Goal: Task Accomplishment & Management: Use online tool/utility

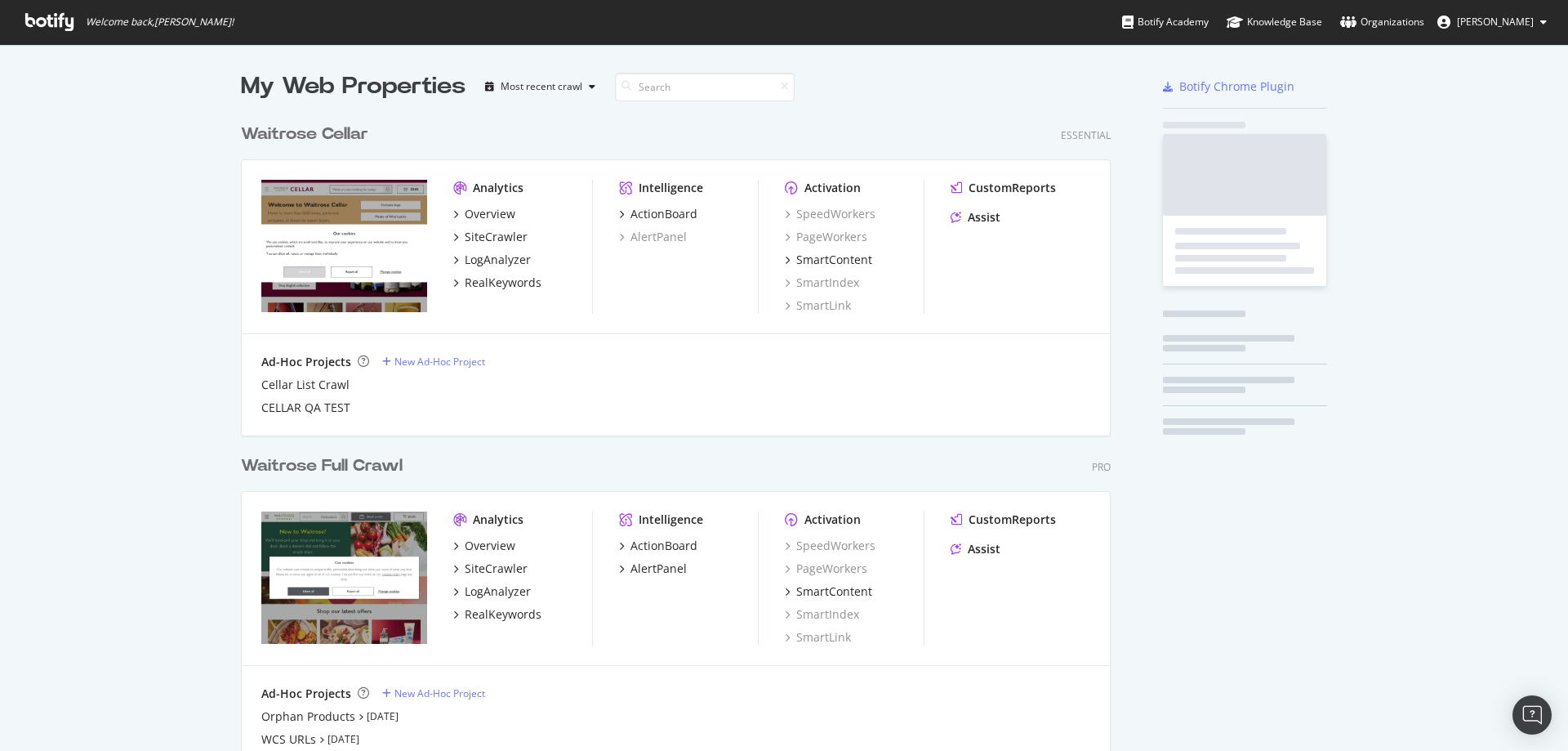
scroll to position [703, 871]
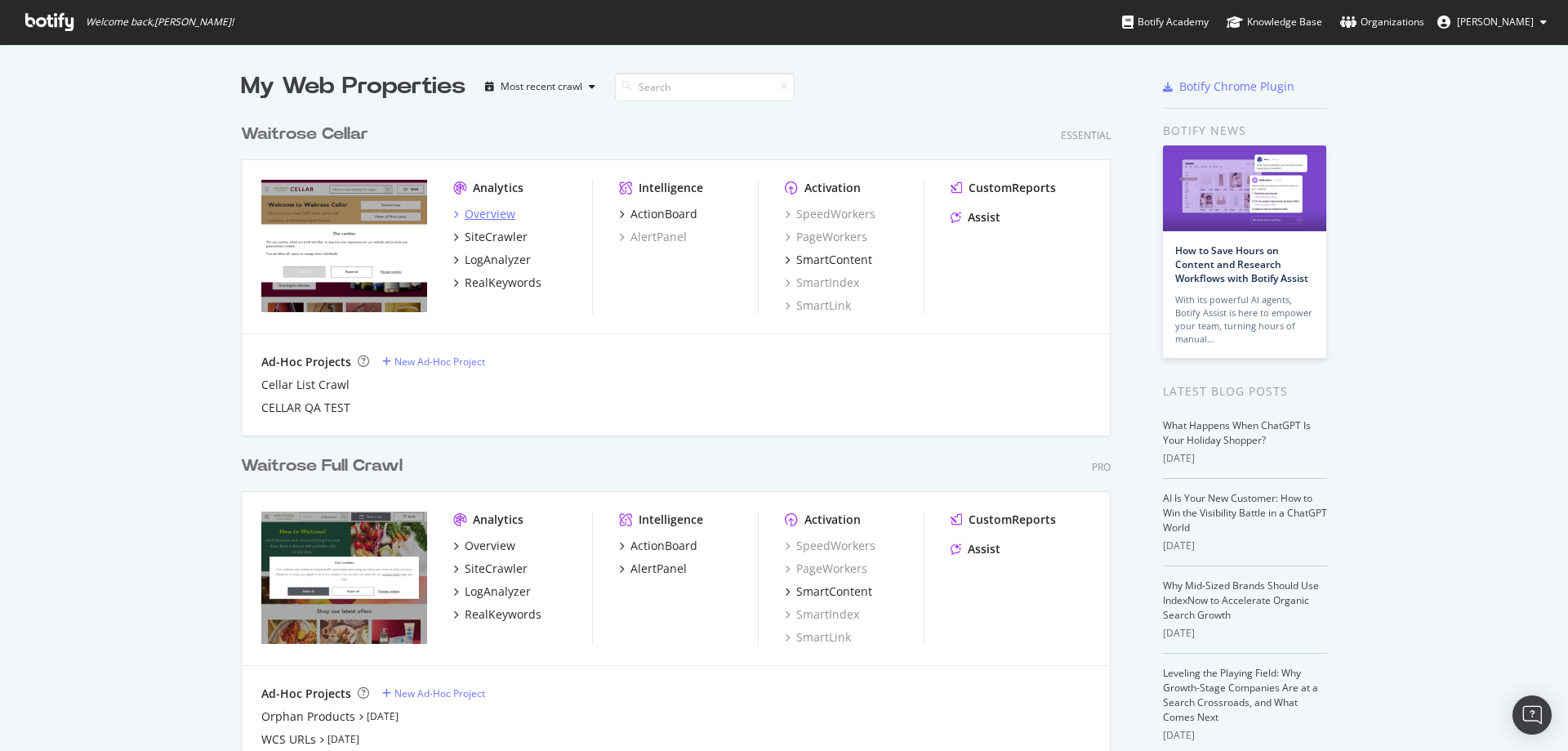
click at [503, 219] on div "Overview" at bounding box center [490, 214] width 51 height 16
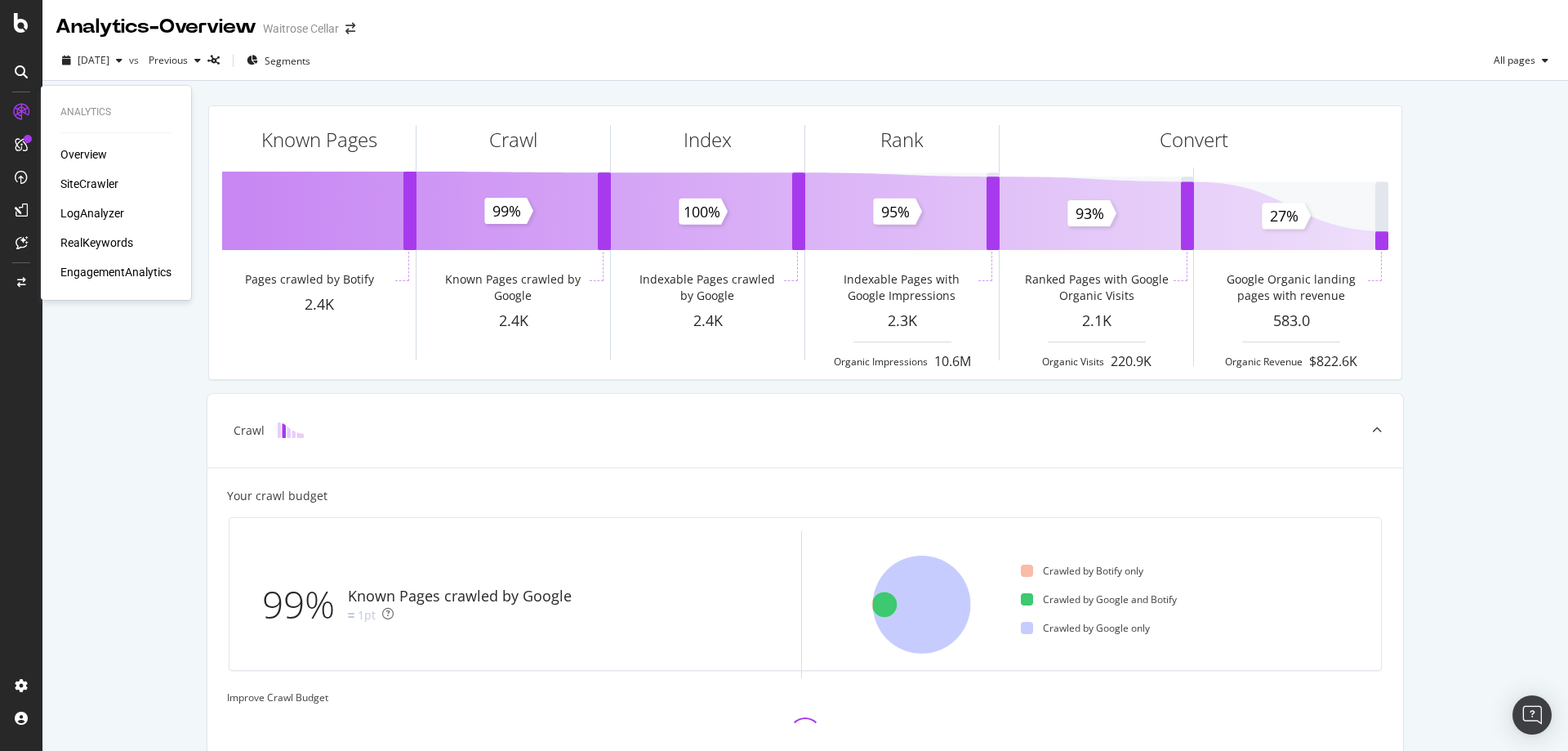
click at [97, 183] on div "SiteCrawler" at bounding box center [89, 184] width 58 height 16
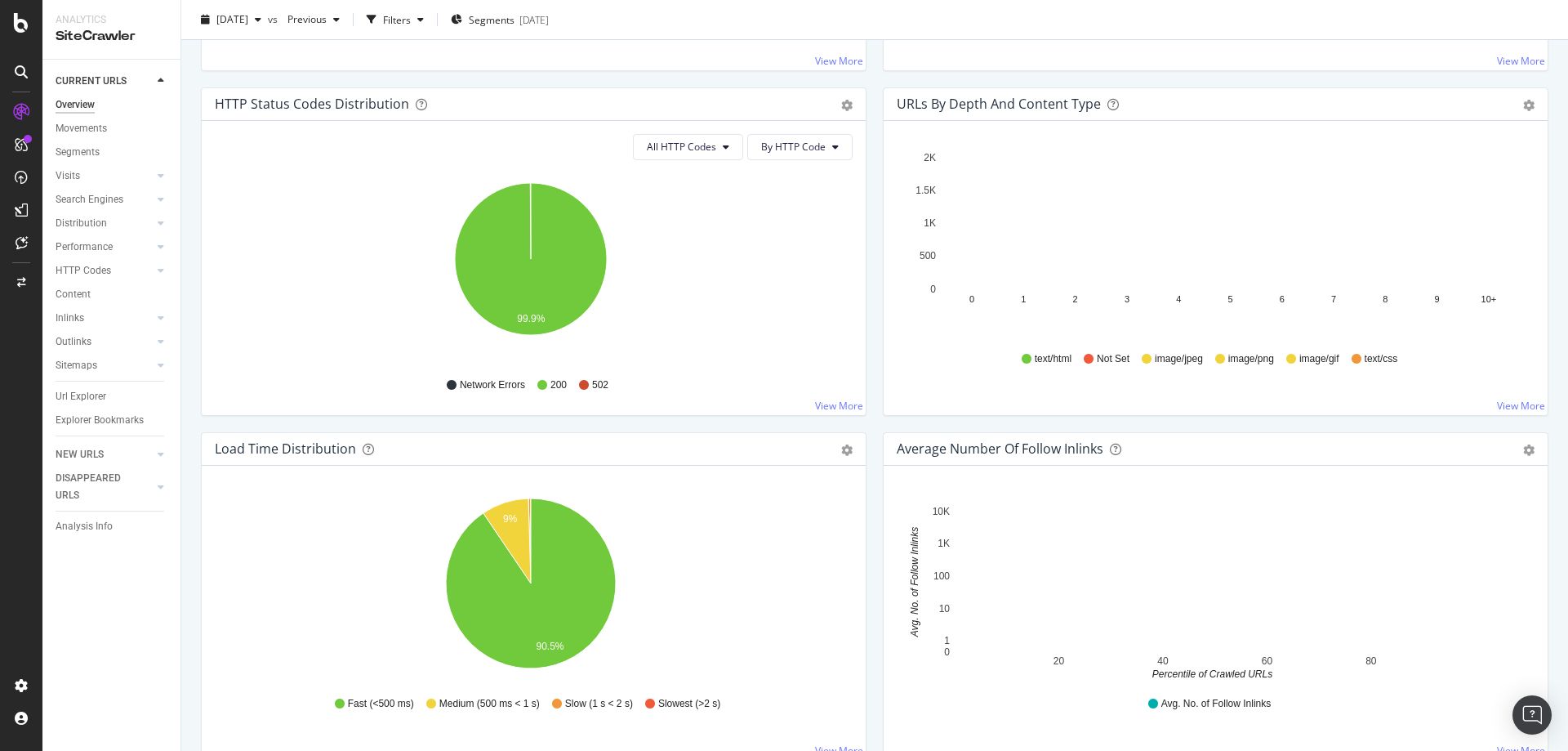
scroll to position [817, 0]
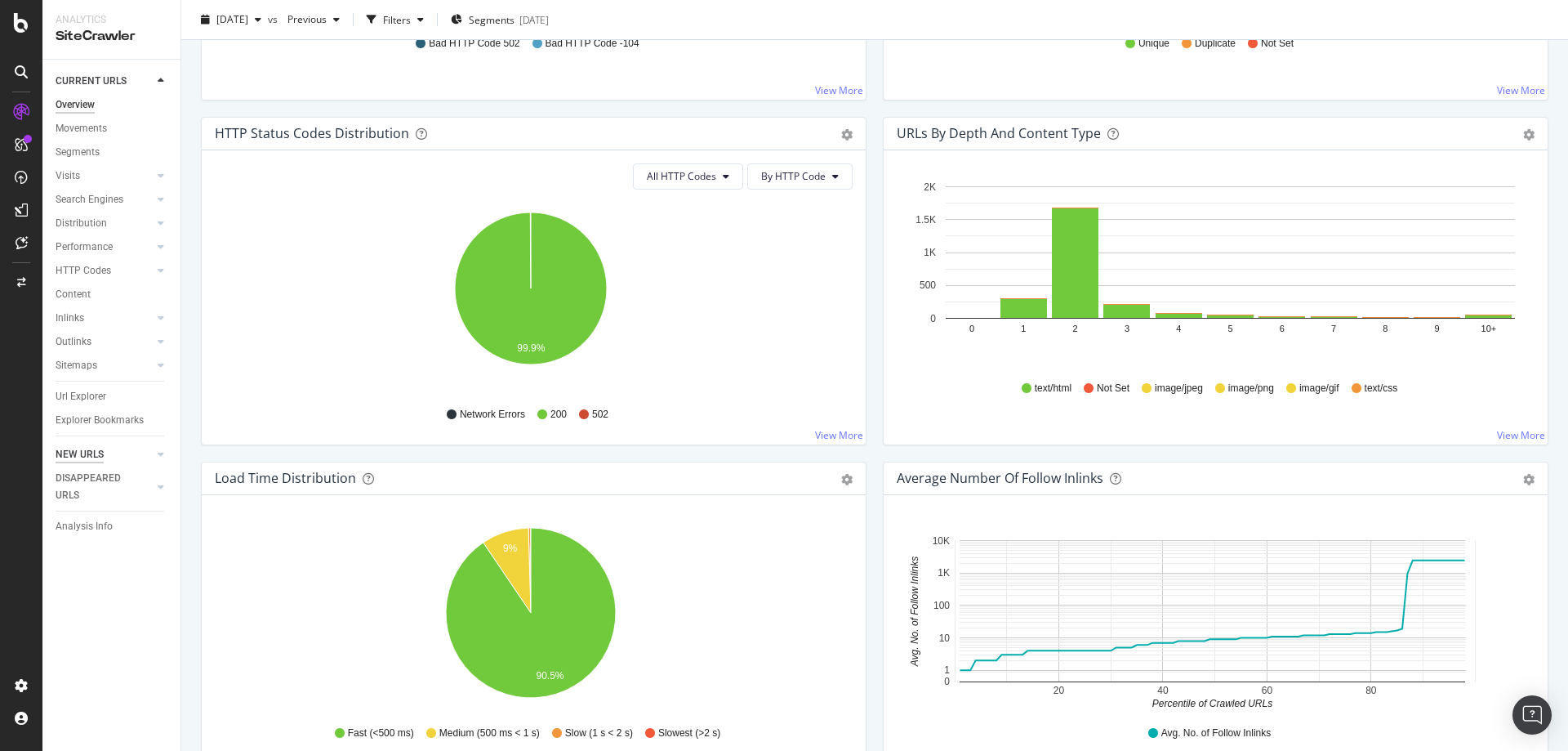
click at [89, 458] on div "NEW URLS" at bounding box center [80, 454] width 49 height 17
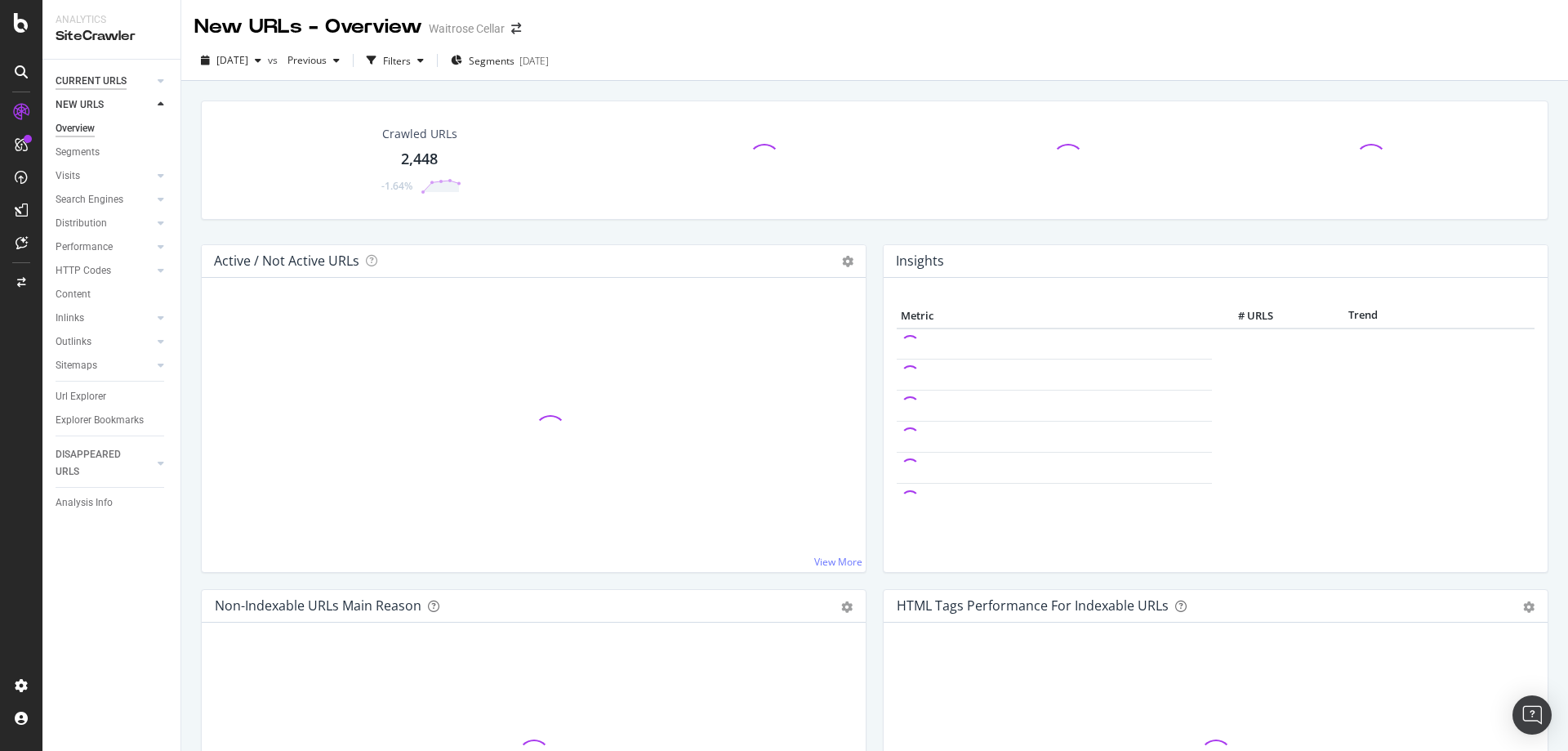
click at [87, 88] on div "CURRENT URLS" at bounding box center [91, 81] width 71 height 17
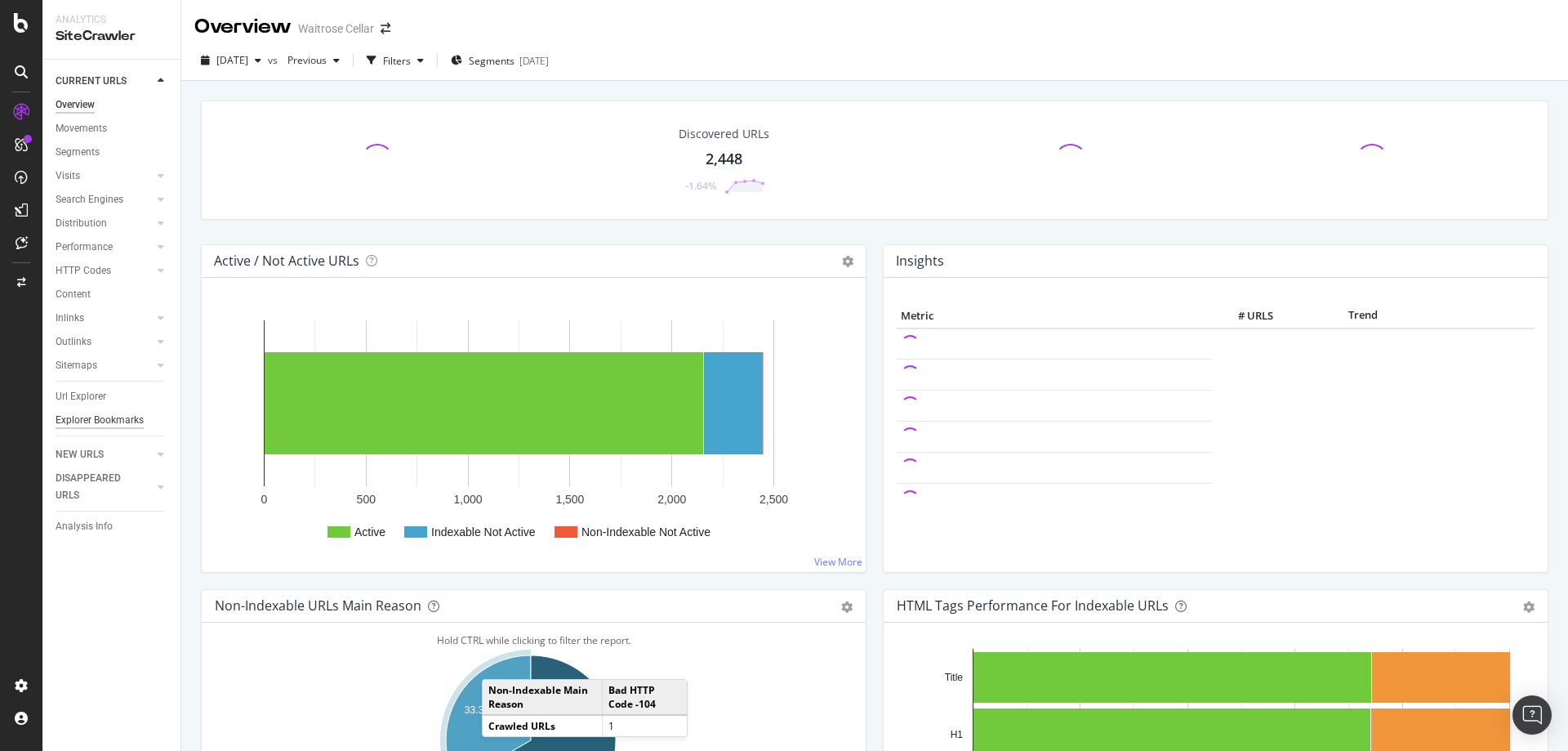
drag, startPoint x: 97, startPoint y: 392, endPoint x: 115, endPoint y: 411, distance: 26.2
click at [97, 392] on div "Url Explorer" at bounding box center [81, 396] width 51 height 17
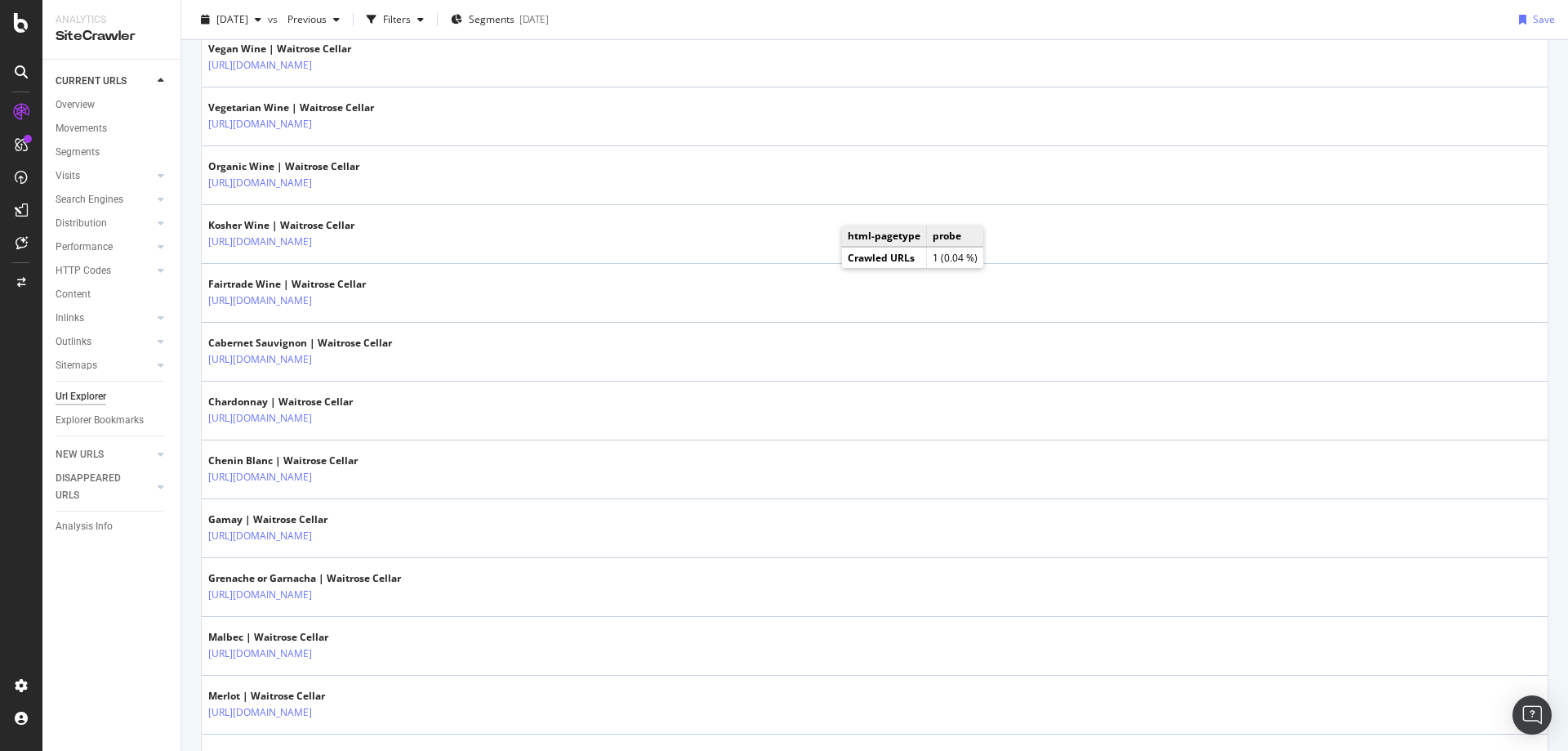
scroll to position [2728, 0]
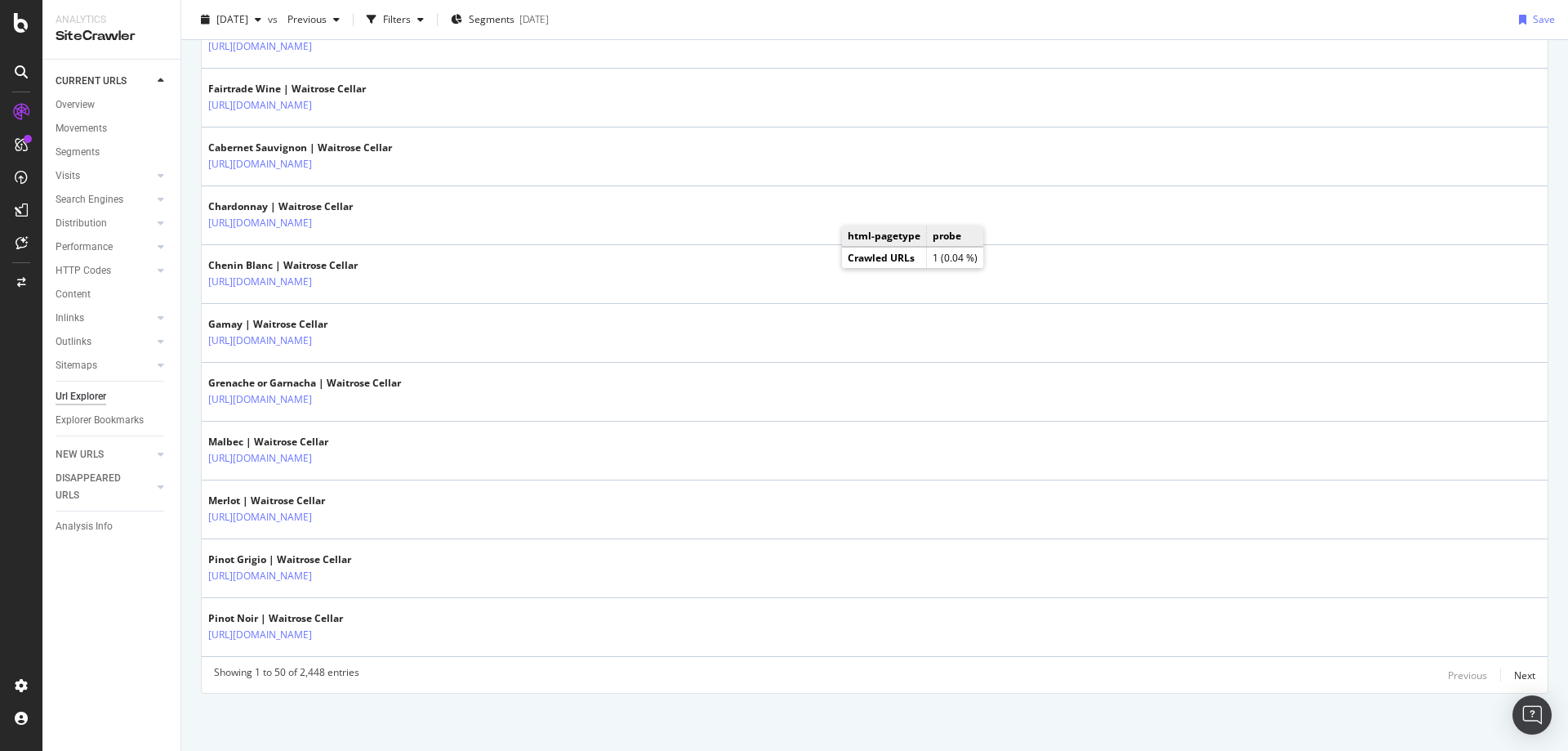
drag, startPoint x: 308, startPoint y: 672, endPoint x: 321, endPoint y: 672, distance: 13.0
click at [316, 672] on div "Showing 1 to 50 of 2,448 entries" at bounding box center [286, 675] width 146 height 20
click at [1523, 676] on div "Showing 1 to 50 of 2,448 entries Previous Next" at bounding box center [874, 675] width 1346 height 20
click at [1515, 680] on div "Next" at bounding box center [1524, 675] width 21 height 14
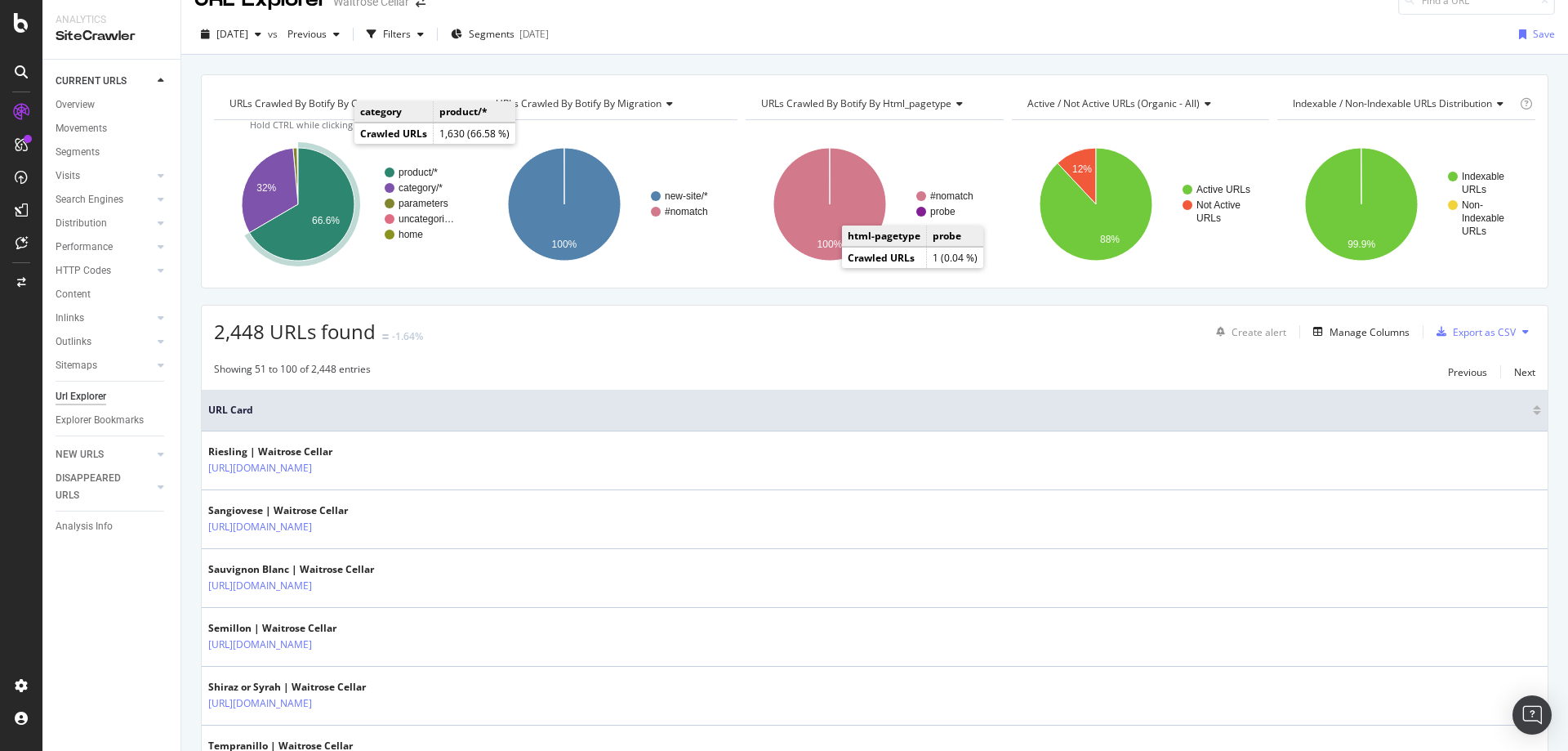
scroll to position [0, 0]
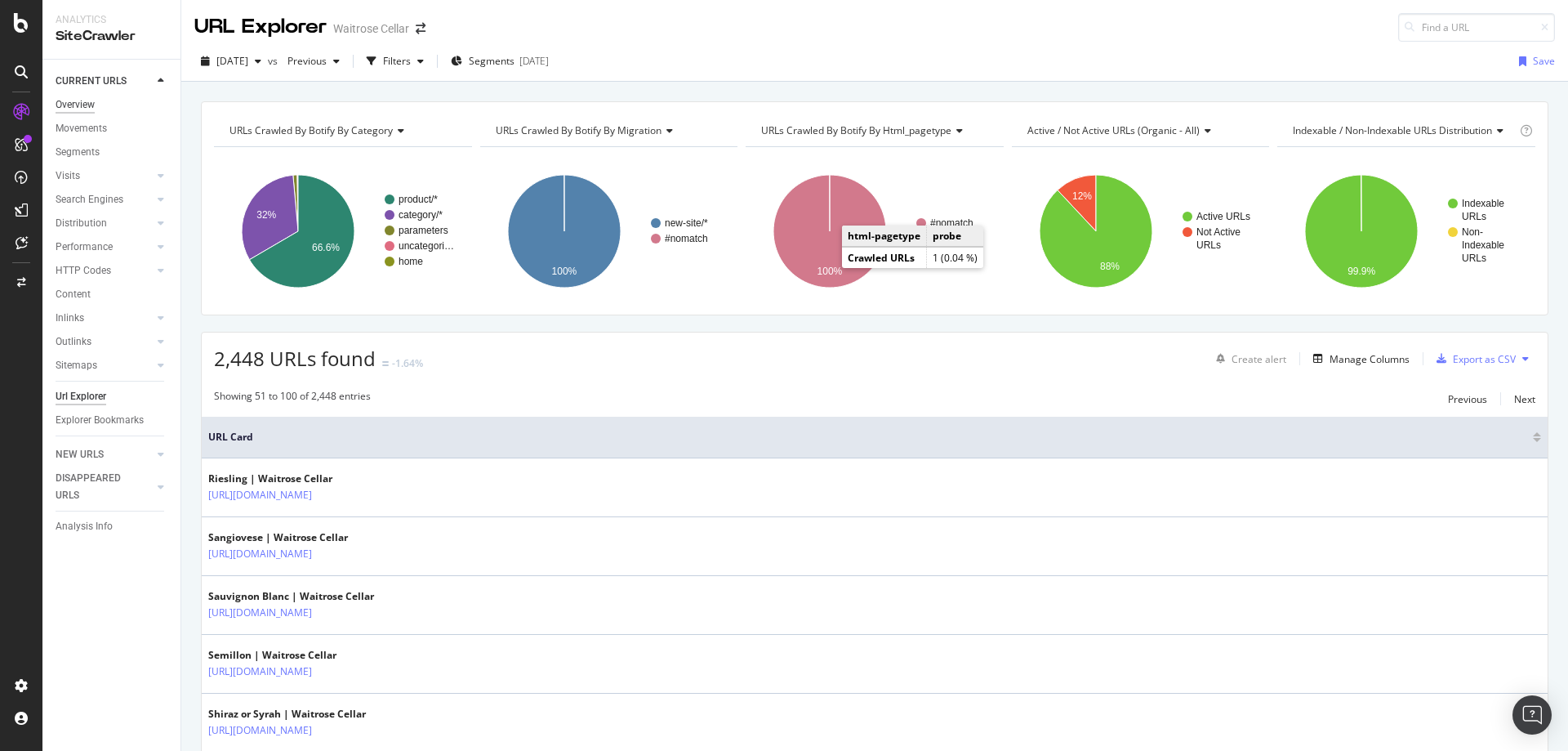
click at [80, 105] on div "Overview" at bounding box center [76, 104] width 39 height 17
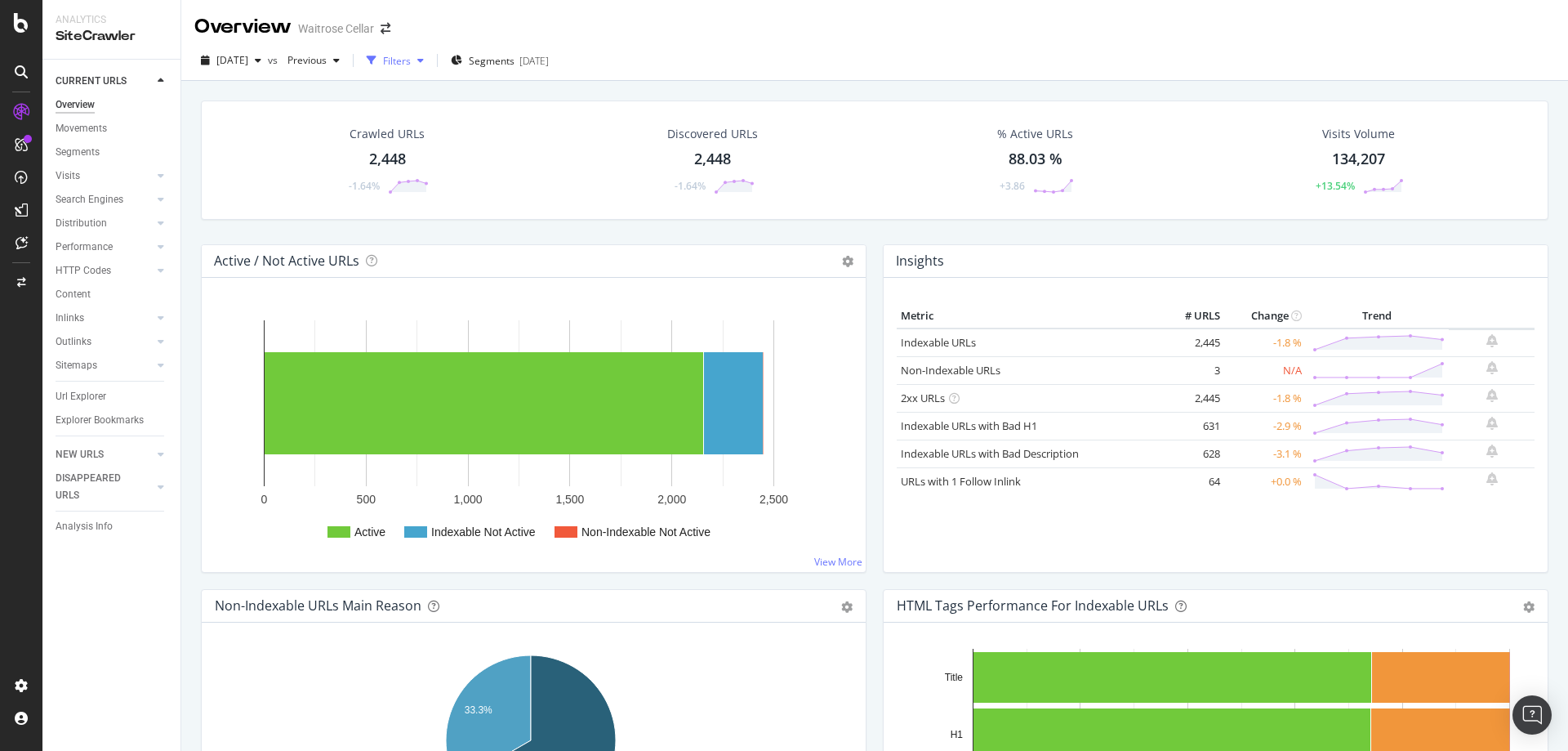
click at [411, 64] on div "Filters" at bounding box center [397, 61] width 28 height 14
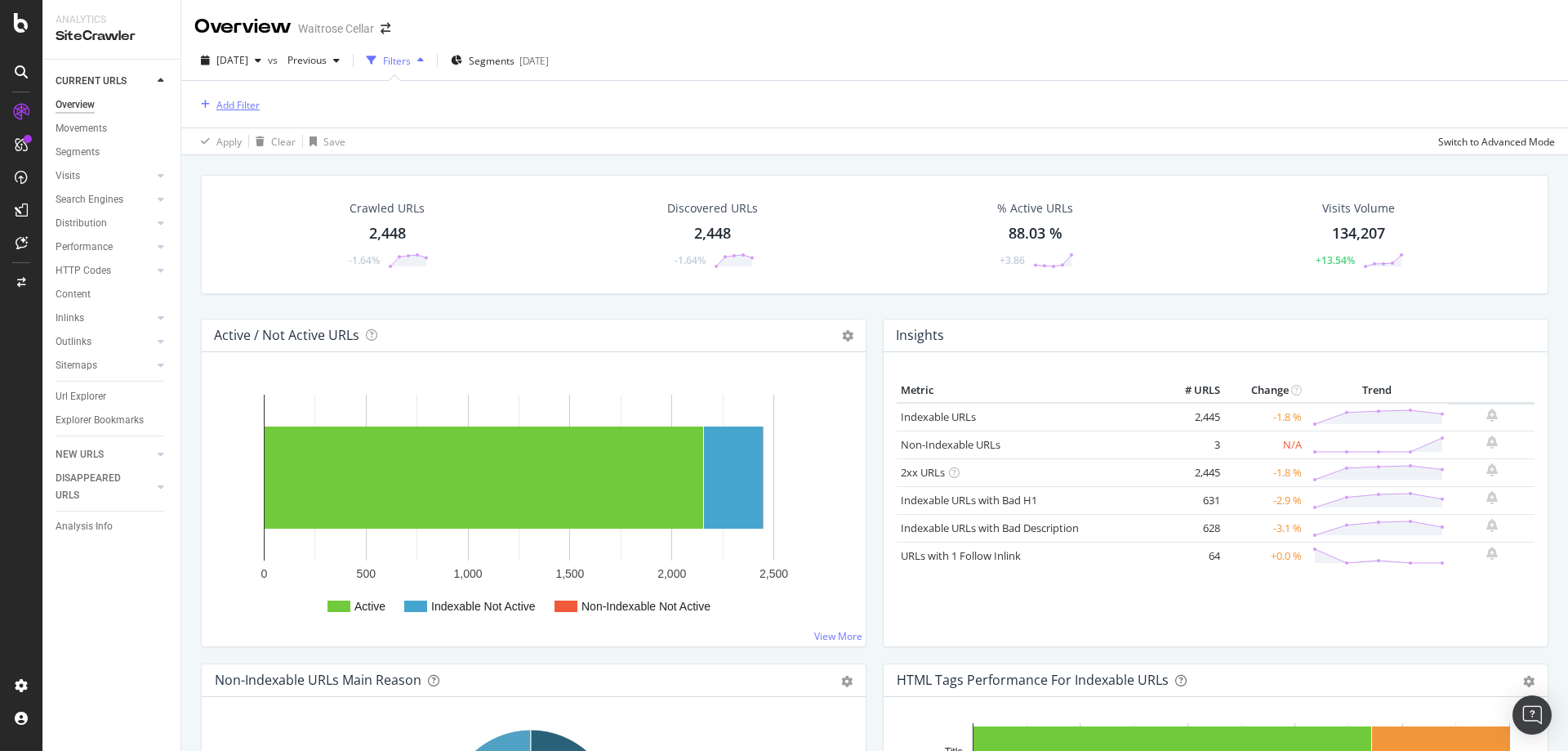
click at [247, 114] on button "Add Filter" at bounding box center [226, 104] width 65 height 20
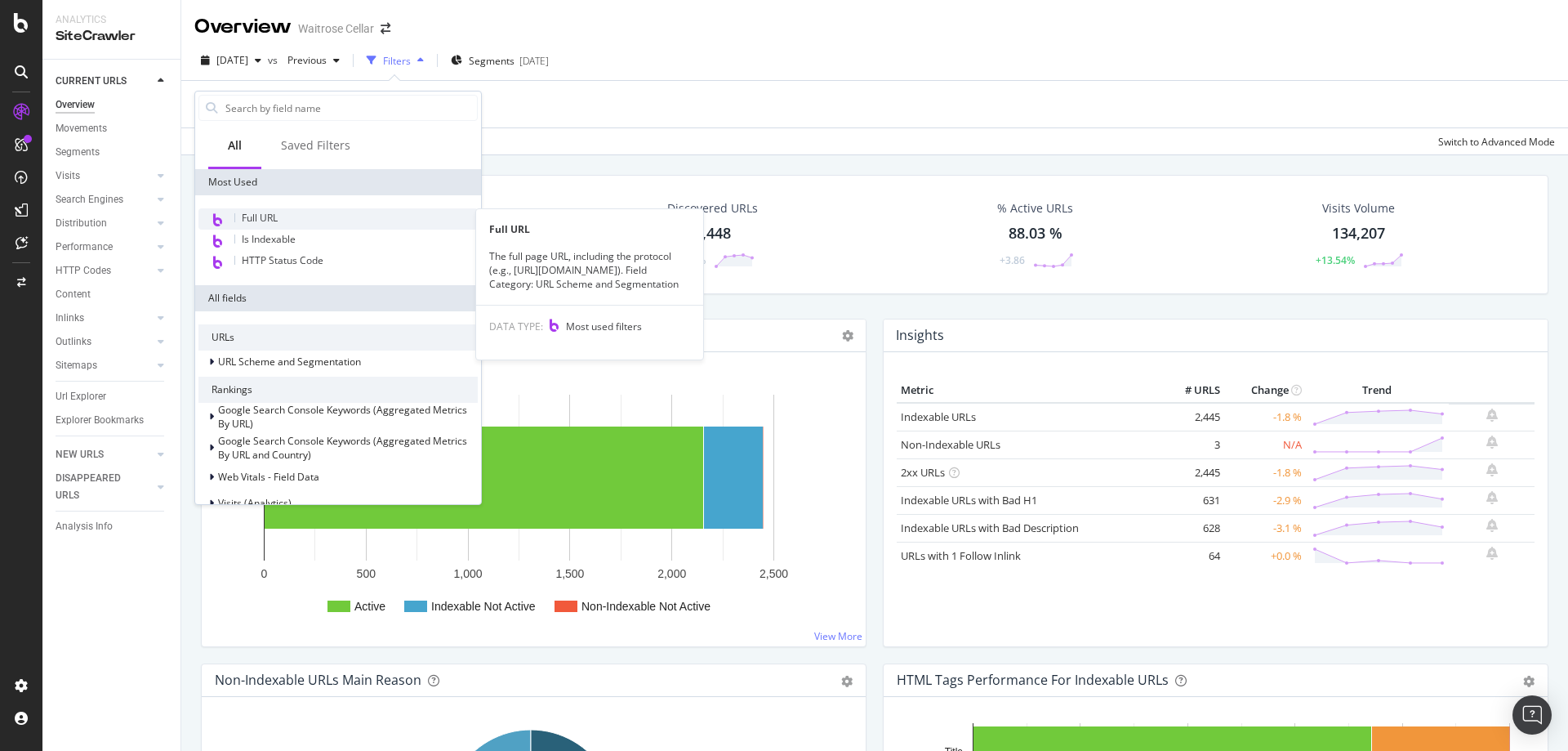
click at [281, 219] on div "Full URL" at bounding box center [338, 219] width 280 height 21
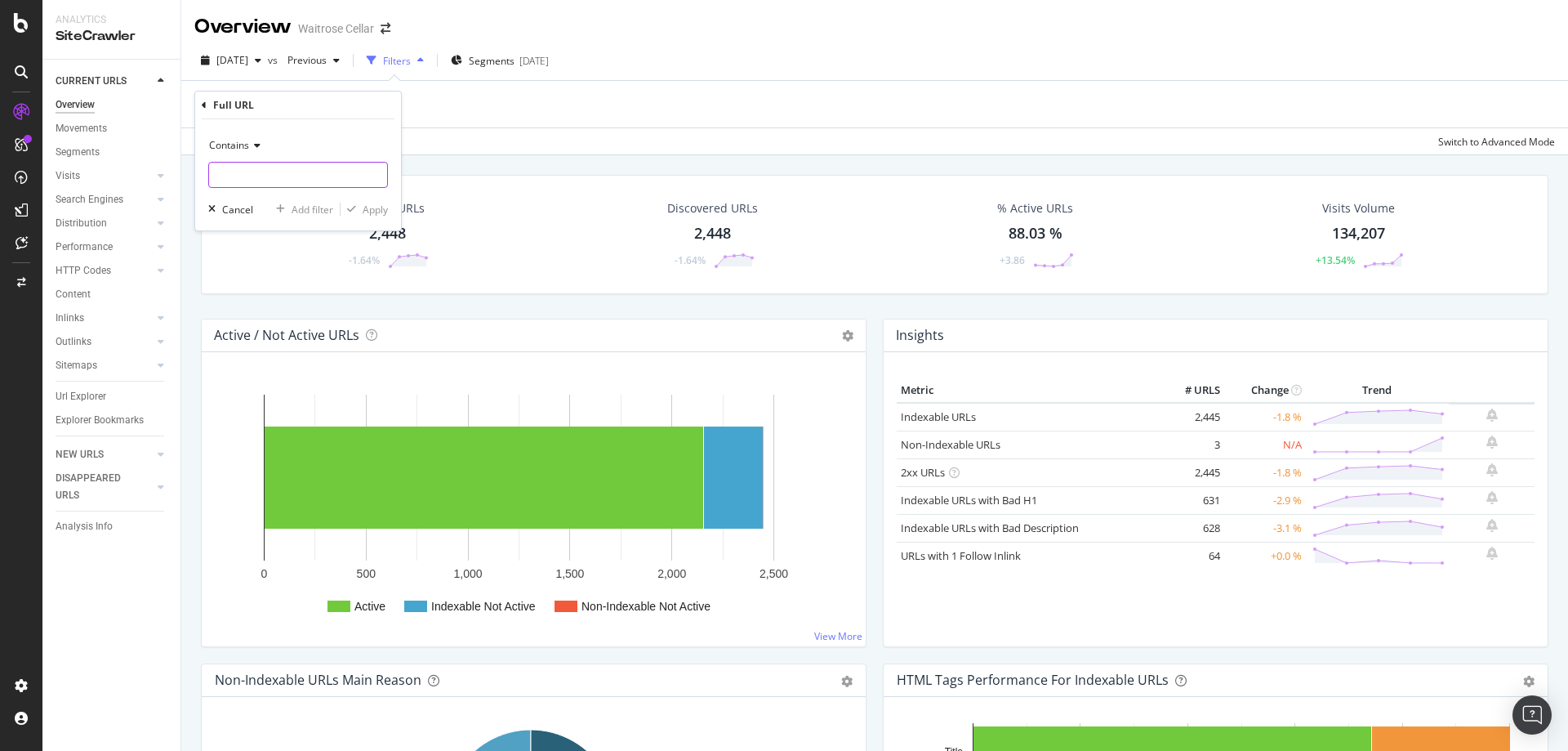
click at [280, 179] on input "text" at bounding box center [298, 175] width 178 height 26
paste input "?f.hideOutOfStock=true"
drag, startPoint x: 222, startPoint y: 177, endPoint x: 81, endPoint y: 163, distance: 141.7
click at [81, 163] on body "Analytics SiteCrawler CURRENT URLS Overview Movements Segments Visits Analysis …" at bounding box center [784, 375] width 1568 height 751
type input "hideOutOfStock=true"
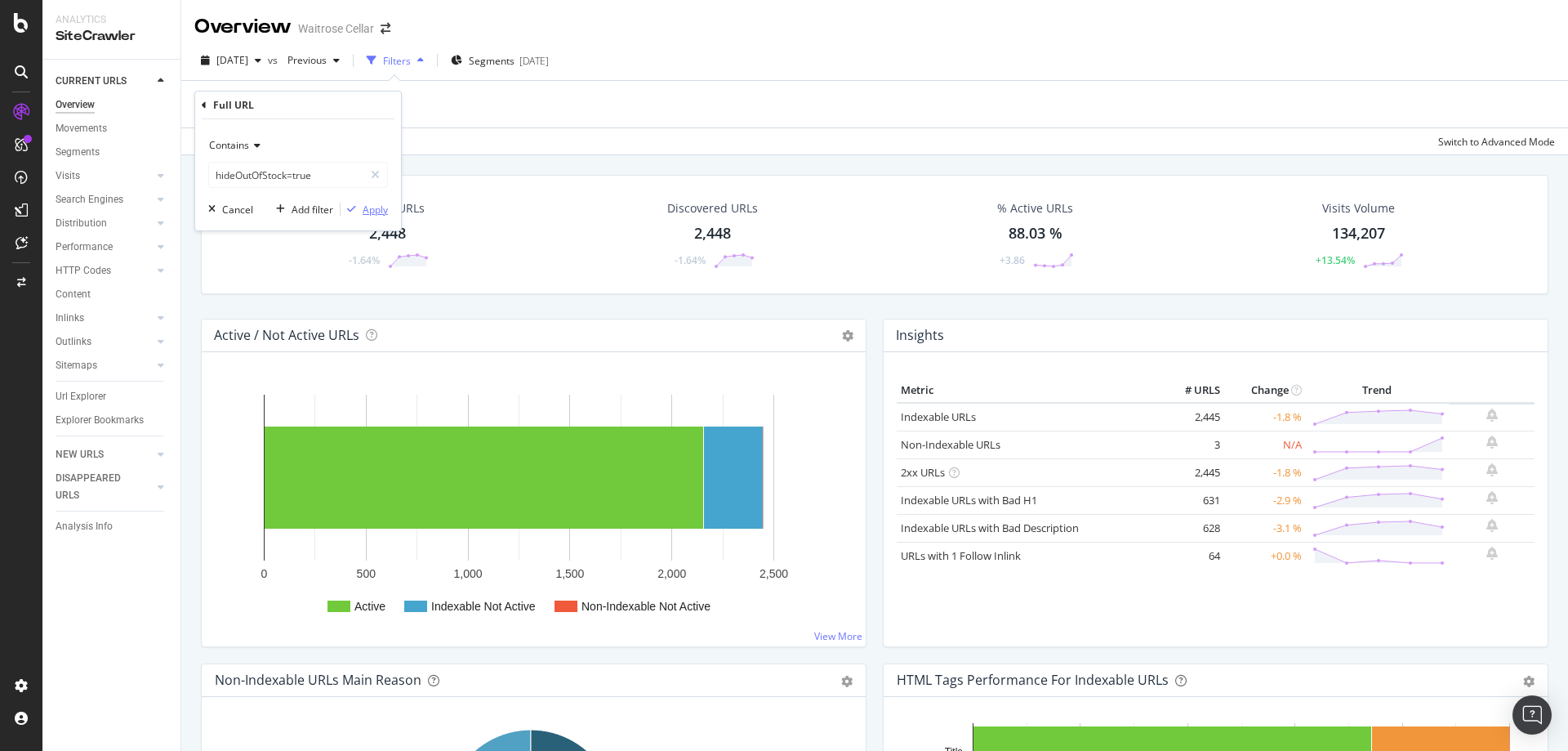
click at [380, 216] on div "Apply" at bounding box center [375, 209] width 25 height 14
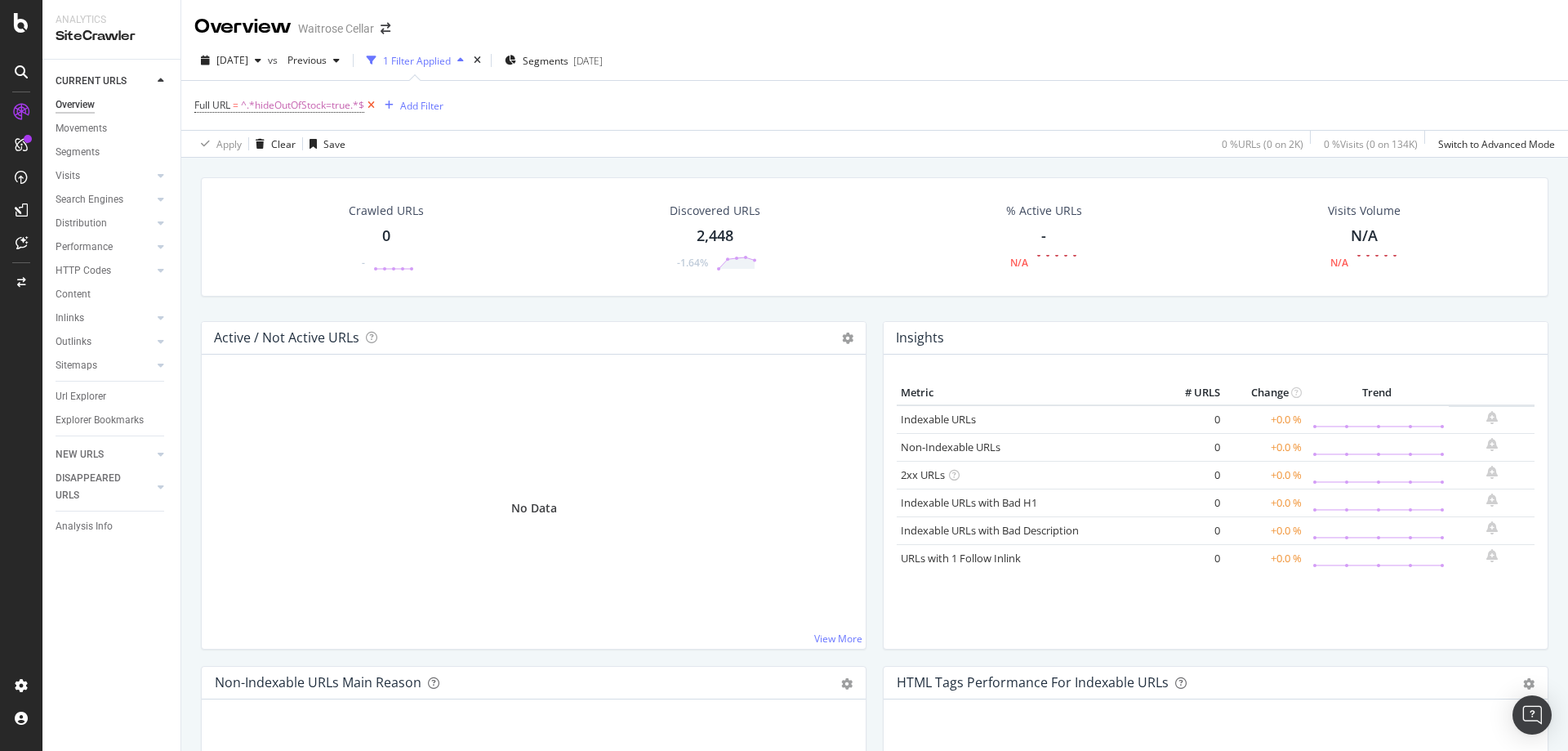
click at [372, 105] on icon at bounding box center [371, 105] width 14 height 16
